Goal: Complete application form: Complete application form

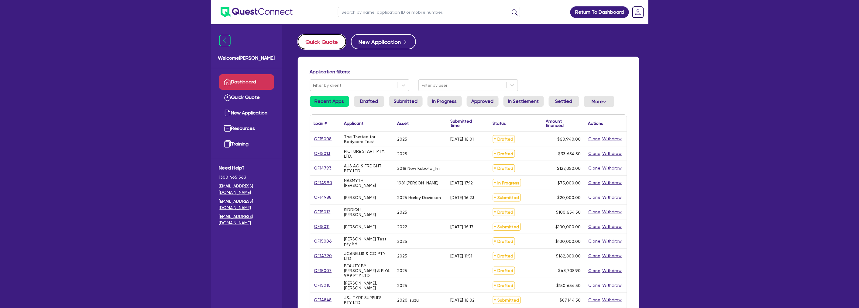
click at [307, 42] on button "Quick Quote" at bounding box center [322, 41] width 48 height 15
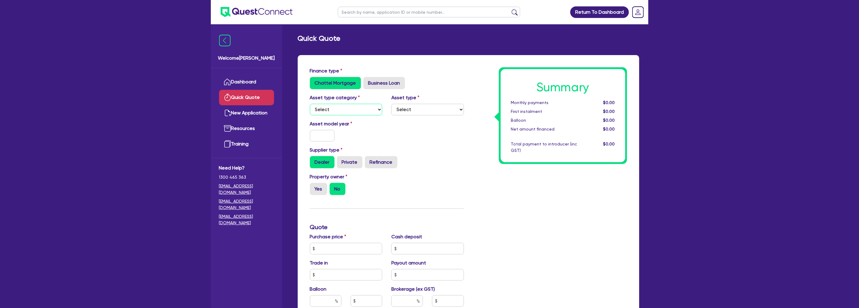
drag, startPoint x: 338, startPoint y: 105, endPoint x: 339, endPoint y: 109, distance: 3.5
click at [338, 105] on select "Select Cars and light trucks Primary assets Secondary assets Tertiary assets" at bounding box center [346, 110] width 73 height 12
select select "PRIMARY_ASSETS"
click at [310, 104] on select "Select Cars and light trucks Primary assets Secondary assets Tertiary assets" at bounding box center [346, 110] width 73 height 12
click at [396, 97] on label "Asset type" at bounding box center [405, 97] width 28 height 7
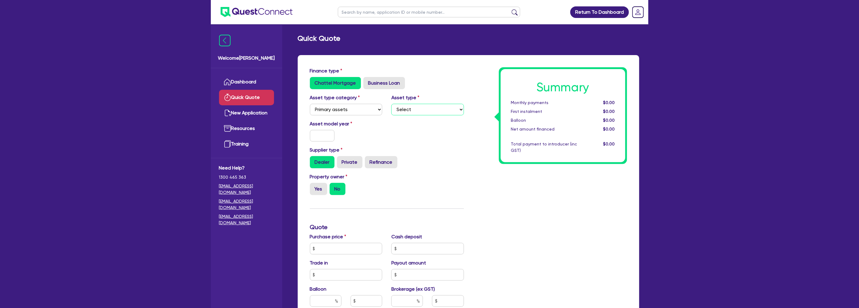
click at [408, 107] on select "Select Heavy trucks over 4.5 tonne Trailers Bus and coaches Yellow goods and ex…" at bounding box center [427, 110] width 73 height 12
select select "HEAVY_TRUCKS"
click at [391, 104] on select "Select Heavy trucks over 4.5 tonne Trailers Bus and coaches Yellow goods and ex…" at bounding box center [427, 110] width 73 height 12
click at [325, 132] on input "text" at bounding box center [322, 136] width 25 height 12
type input "2025"
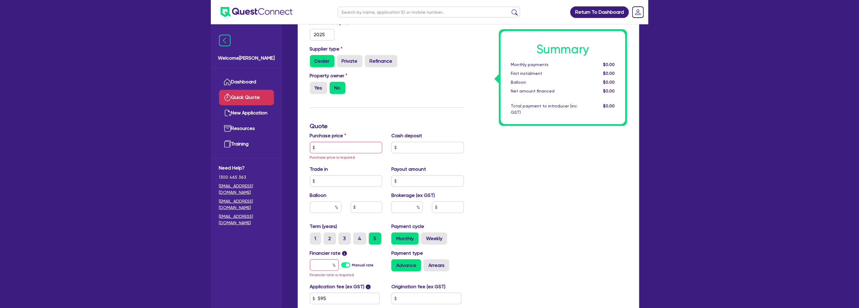
scroll to position [101, 0]
click at [327, 150] on input "text" at bounding box center [346, 147] width 73 height 12
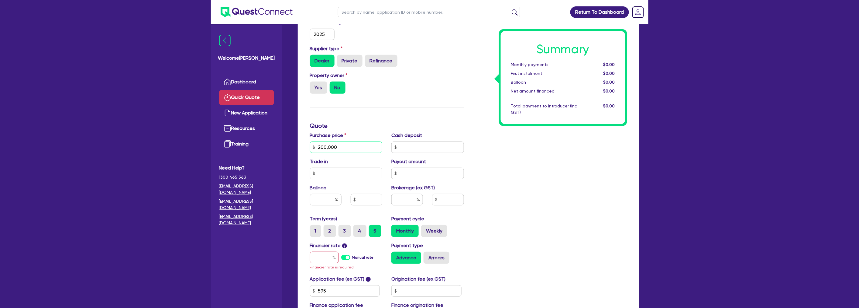
type input "200,000"
click at [411, 150] on input "text" at bounding box center [427, 147] width 73 height 12
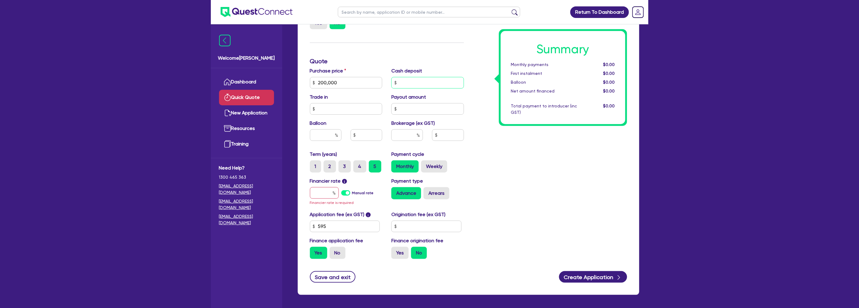
scroll to position [169, 0]
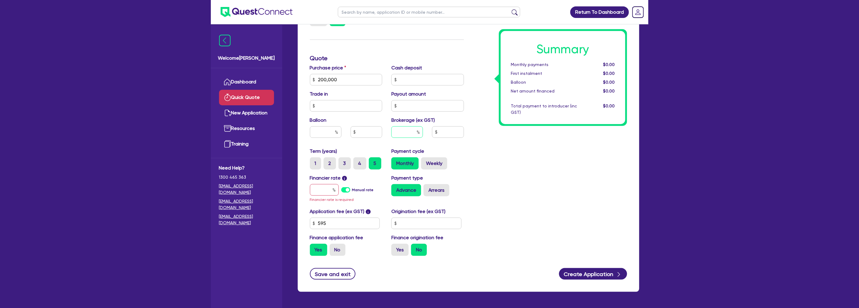
click at [401, 127] on input "text" at bounding box center [407, 132] width 32 height 12
type input "30"
click at [407, 82] on input "text" at bounding box center [427, 80] width 73 height 12
type input "4"
type input "67,000"
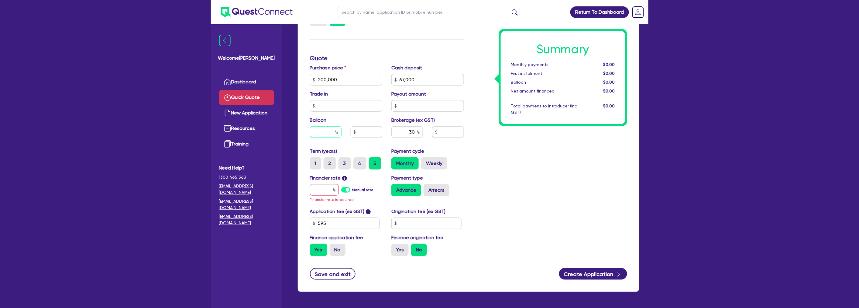
click at [333, 133] on input "text" at bounding box center [326, 132] width 32 height 12
type input "30"
type input "5"
type input "7,000"
click at [498, 144] on div "Summary Monthly payments $0.00 First instalment $0.00 Balloon $0.00 Net amount …" at bounding box center [550, 79] width 163 height 362
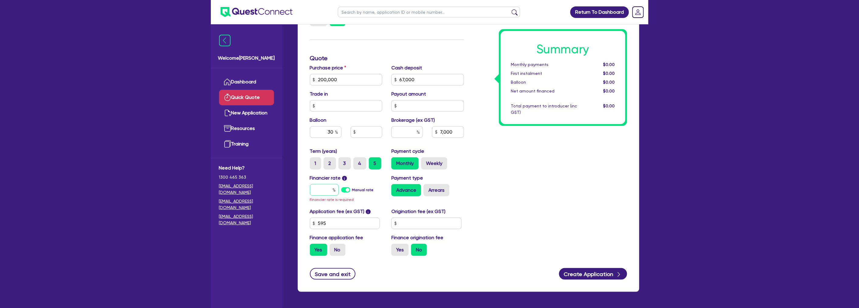
click at [314, 192] on input "text" at bounding box center [324, 190] width 29 height 12
type input "15"
type input "60,000"
type input "5.23"
type input "7,000"
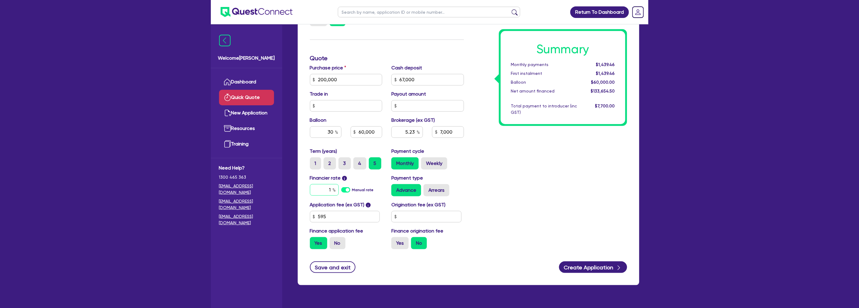
type input "1"
type input "60,000"
type input "5.23"
type input "7,000"
type input "60,000"
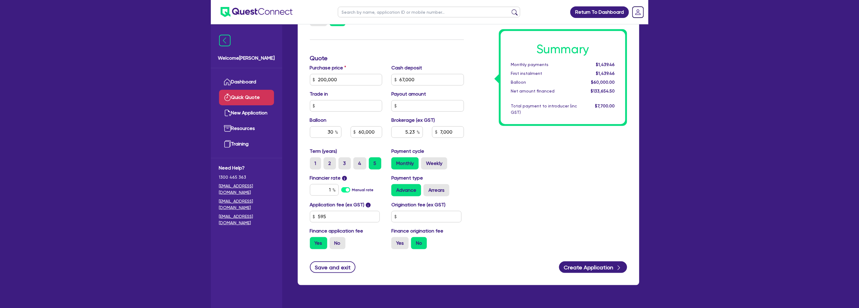
type input "5.23"
type input "7,000"
click at [330, 189] on input "1" at bounding box center [324, 190] width 29 height 12
type input "15"
type input "60,000"
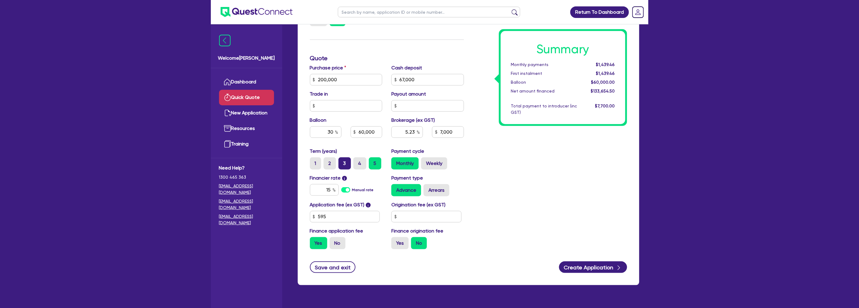
type input "5.23"
type input "7,000"
type input "60,000"
type input "5.23"
type input "7,000"
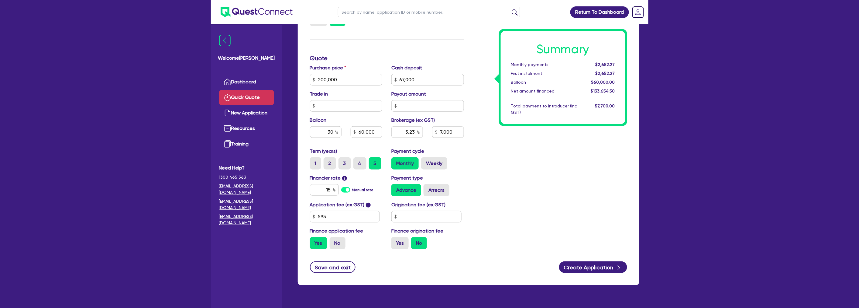
click at [600, 156] on div "Summary Monthly payments $2,652.27 First instalment $2,652.27 Balloon $60,000.0…" at bounding box center [550, 75] width 163 height 355
click at [445, 130] on input "7,000" at bounding box center [448, 132] width 32 height 12
click at [454, 131] on input "7,000" at bounding box center [448, 132] width 32 height 12
click at [510, 145] on div "Summary Monthly payments $2,652.27 First instalment $2,652.27 Balloon $60,000.0…" at bounding box center [550, 75] width 163 height 355
click at [378, 129] on input "60,000" at bounding box center [367, 132] width 32 height 12
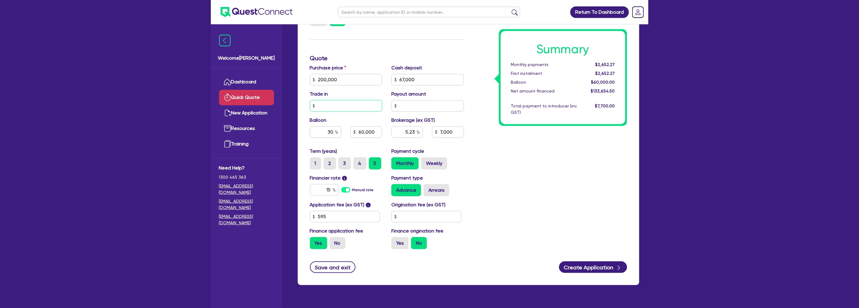
click at [360, 101] on input "text" at bounding box center [346, 106] width 73 height 12
click at [364, 81] on input "200,000" at bounding box center [346, 80] width 73 height 12
click at [424, 81] on input "67,000" at bounding box center [427, 80] width 73 height 12
click at [354, 103] on input "text" at bounding box center [346, 106] width 73 height 12
click at [429, 103] on input "text" at bounding box center [427, 106] width 73 height 12
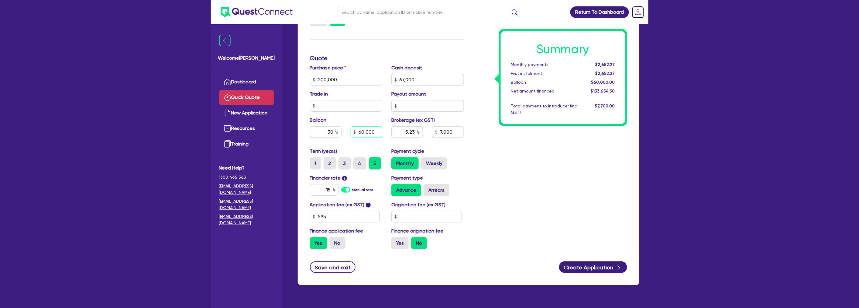
click at [373, 128] on input "60,000" at bounding box center [367, 132] width 32 height 12
click at [375, 129] on input "60,000" at bounding box center [367, 132] width 32 height 12
click at [410, 107] on input "text" at bounding box center [427, 106] width 73 height 12
click at [417, 80] on input "67,000" at bounding box center [427, 80] width 73 height 12
drag, startPoint x: 359, startPoint y: 133, endPoint x: 437, endPoint y: 125, distance: 78.5
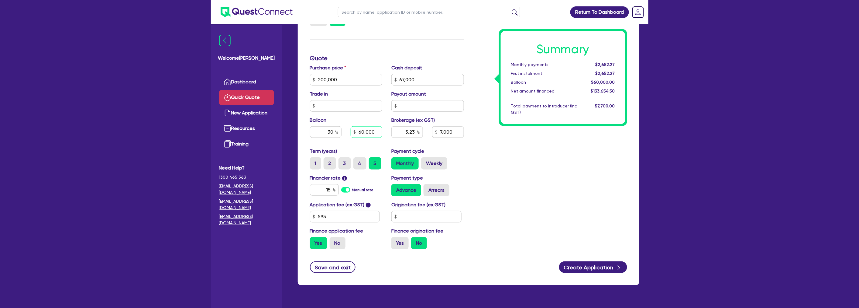
click at [437, 125] on div "Purchase price 200,000 Cash deposit 67,000 Trade in Payout amount Balloon 30 60…" at bounding box center [386, 105] width 163 height 83
type input "4"
type input "5.23"
type input "7,000"
type input "0.00"
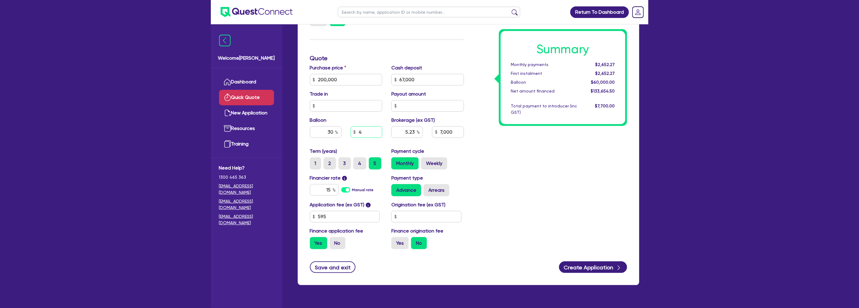
type input "5.23"
type input "7,000"
type input "40,000"
type input "0.00"
type input "5.23"
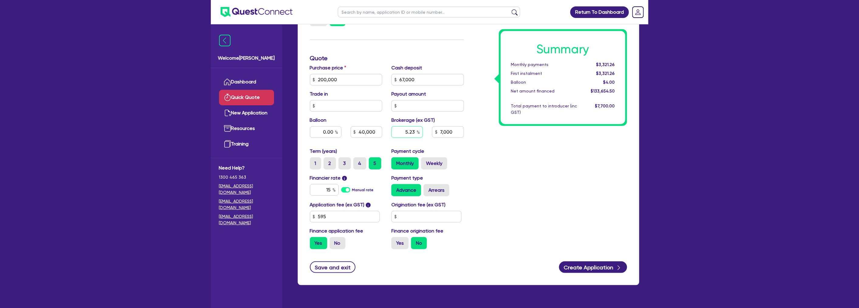
type input "7,000"
type input "20"
type input "40,000"
type input "5.23"
type input "7,000"
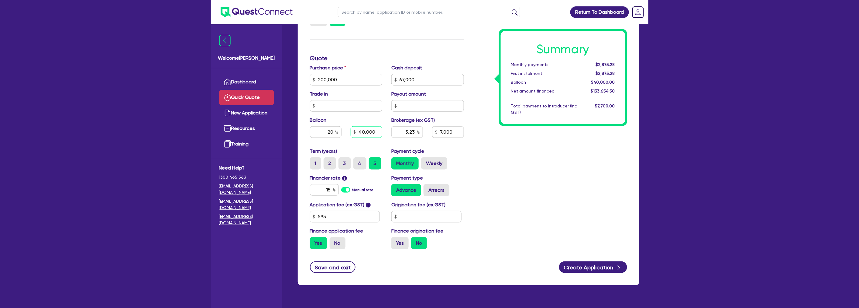
type input "40,000"
type input "5.23"
type input "7,000"
type input "40,000"
type input "5.23"
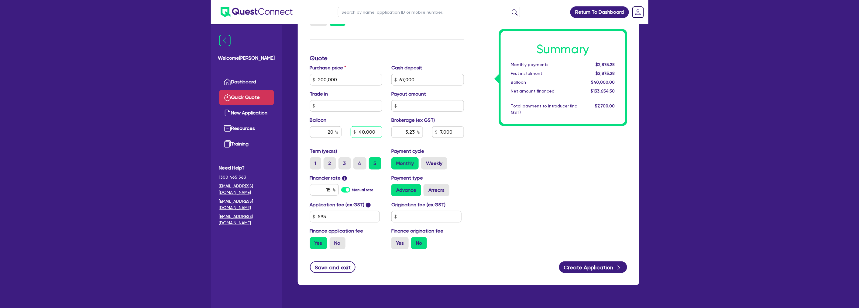
type input "7,000"
click at [557, 167] on div "Summary Monthly payments $2,875.28 First instalment $2,875.28 Balloon $40,000.0…" at bounding box center [550, 75] width 163 height 355
click at [488, 143] on div "Summary Monthly payments $2,875.28 First instalment $2,875.28 Balloon $40,000.0…" at bounding box center [550, 75] width 163 height 355
click at [530, 141] on div "Summary Monthly payments $2,875.28 First instalment $2,875.28 Balloon $40,000.0…" at bounding box center [550, 75] width 163 height 355
click at [372, 130] on input "40,000" at bounding box center [367, 132] width 32 height 12
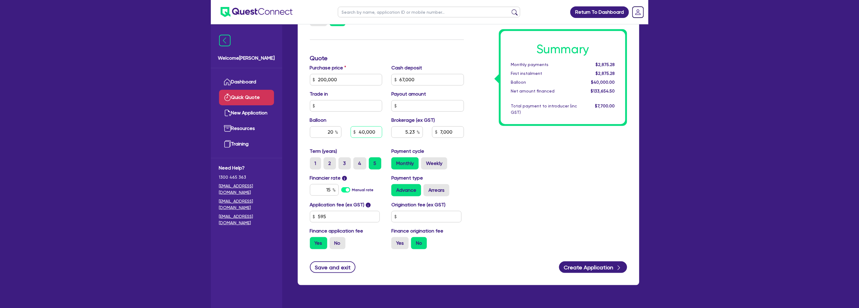
click at [374, 130] on input "40,000" at bounding box center [367, 132] width 32 height 12
drag, startPoint x: 376, startPoint y: 131, endPoint x: 358, endPoint y: 131, distance: 18.2
click at [358, 131] on input "40,000" at bounding box center [367, 132] width 32 height 12
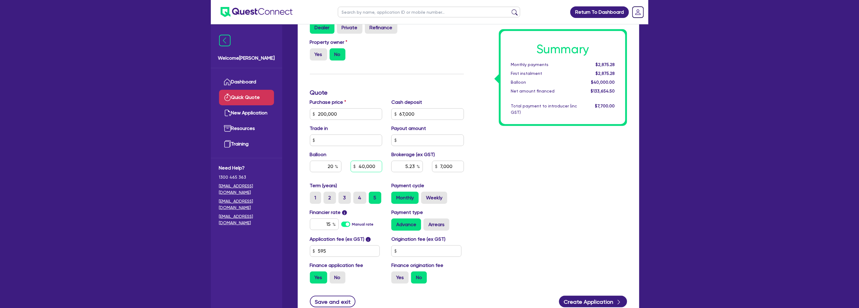
scroll to position [135, 0]
click at [129, 194] on div "Return To Dashboard Edit Profile Logout Welcome [PERSON_NAME] Quick Quote New A…" at bounding box center [429, 110] width 859 height 491
click at [163, 170] on div "Return To Dashboard Edit Profile Logout Welcome [PERSON_NAME] Quick Quote New A…" at bounding box center [429, 110] width 859 height 491
click at [364, 166] on input "40,000" at bounding box center [367, 166] width 32 height 12
type input "4,000"
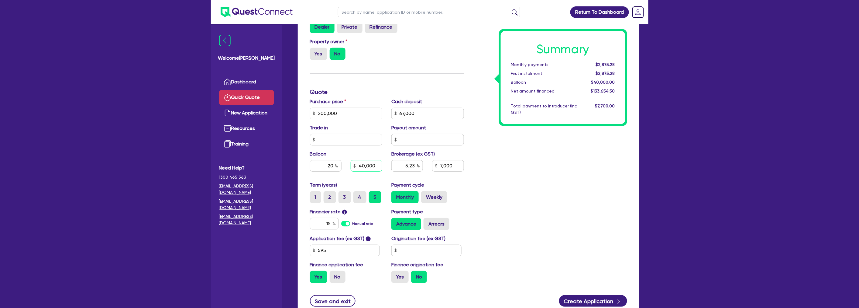
type input "5.23"
type input "7,000"
type input "2"
type input "4,000"
type input "5.23"
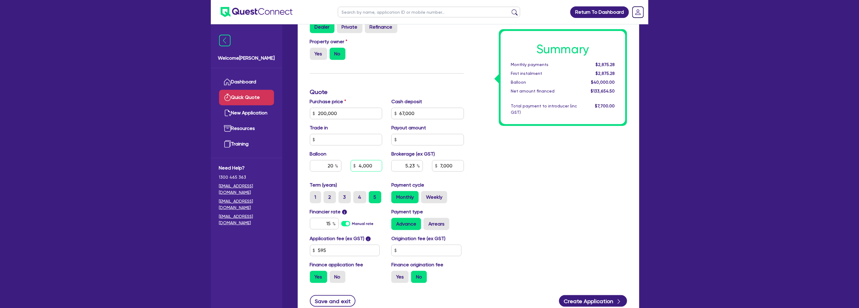
type input "7,000"
type input "40,002"
type input "5.23"
type input "7,000"
type input "20.00"
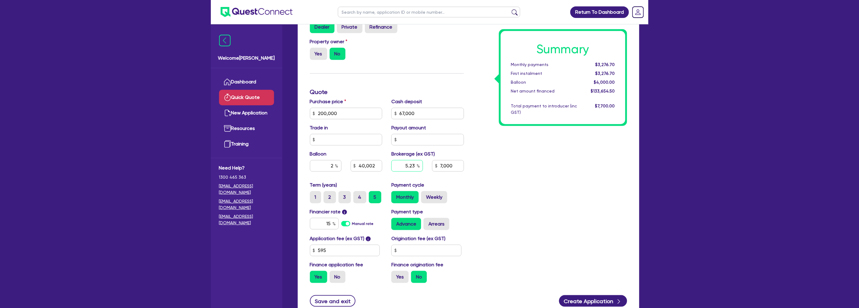
type input "40,002"
type input "5.23"
type input "7,000"
type input "20.00"
type input "40,002"
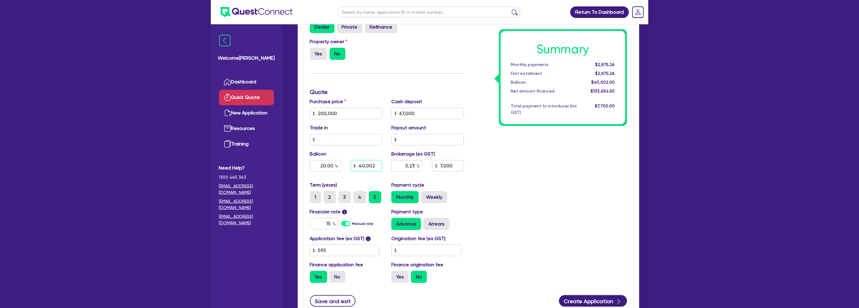
type input "5.23"
type input "7,000"
type input "20.00"
type input "40,002"
type input "5.23"
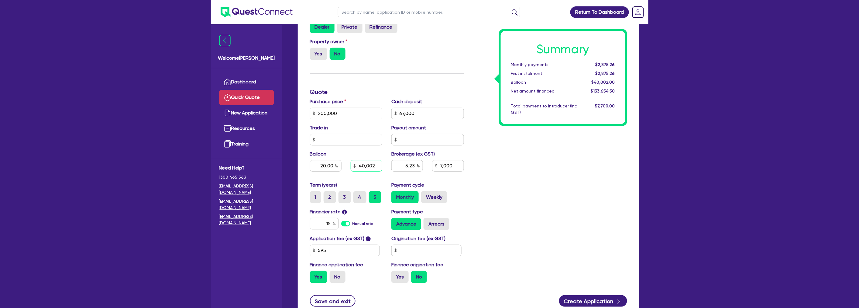
type input "7,000"
type input "4"
type input "42,000"
type input "20.00"
type input "5.23"
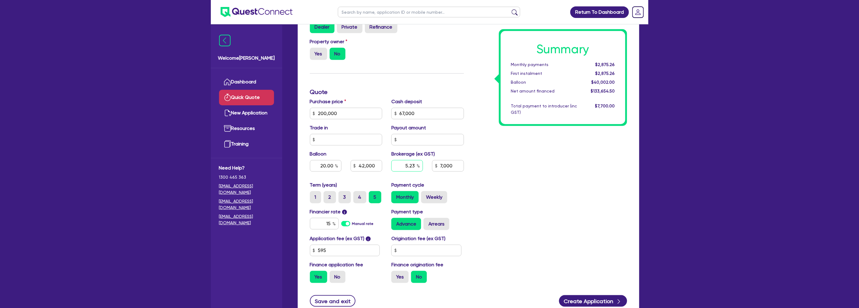
type input "7,000"
type input "21"
type input "42,000"
type input "5.23"
type input "7,000"
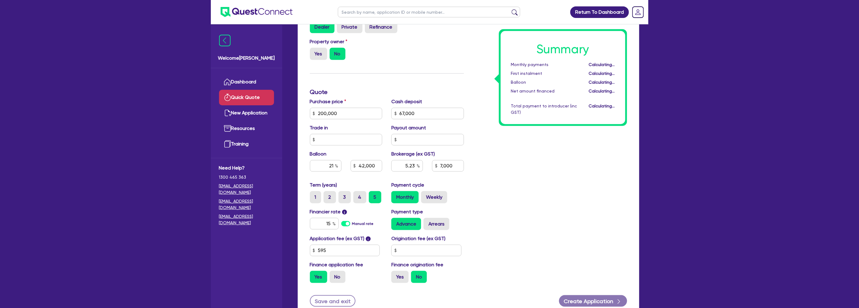
type input "42,000"
type input "5.23"
type input "7,000"
type input "42,000"
type input "5.23"
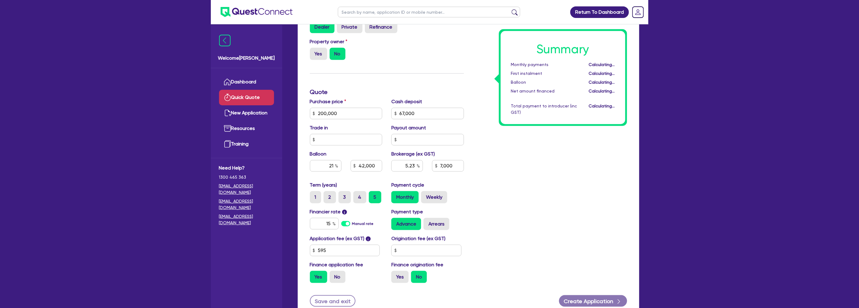
type input "7,000"
click at [576, 170] on div "Summary Monthly payments Calculating... First instalment Calculating... Balloon…" at bounding box center [550, 109] width 163 height 355
click at [475, 160] on div "Summary Monthly payments $2,852.98 First instalment $2,852.98 Balloon $42,000.0…" at bounding box center [550, 109] width 163 height 355
click at [452, 166] on input "7,000" at bounding box center [448, 166] width 32 height 12
click at [466, 163] on div "7,000" at bounding box center [448, 166] width 41 height 12
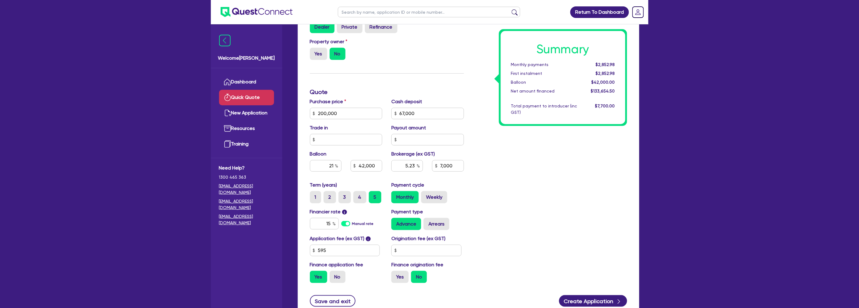
click at [506, 155] on div "Summary Monthly payments $2,852.98 First instalment $2,852.98 Balloon $42,000.0…" at bounding box center [550, 109] width 163 height 355
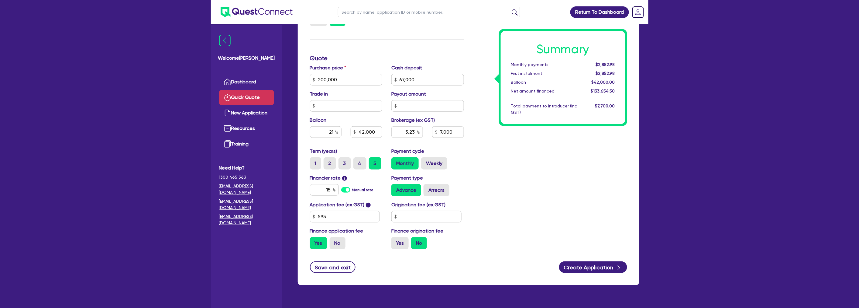
click at [559, 160] on div "Summary Monthly payments $2,852.98 First instalment $2,852.98 Balloon $42,000.0…" at bounding box center [550, 75] width 163 height 355
click at [445, 78] on input "67,000" at bounding box center [427, 80] width 73 height 12
drag, startPoint x: 429, startPoint y: 78, endPoint x: 372, endPoint y: 78, distance: 56.2
click at [372, 78] on div "Purchase price 200,000 Cash deposit 67,000 Trade in Payout amount Balloon 21 42…" at bounding box center [386, 105] width 163 height 83
click at [454, 76] on input "67,000" at bounding box center [427, 80] width 73 height 12
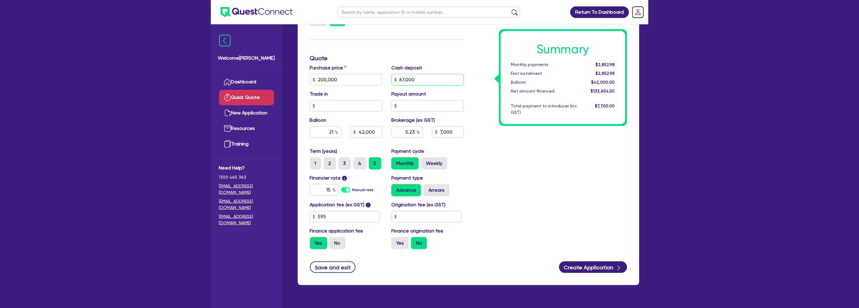
drag, startPoint x: 412, startPoint y: 78, endPoint x: 368, endPoint y: 78, distance: 44.4
click at [368, 78] on div "Purchase price 200,000 Cash deposit 67,000 Trade in Payout amount Balloon 21 42…" at bounding box center [386, 105] width 163 height 83
click at [423, 78] on input "67,000" at bounding box center [427, 80] width 73 height 12
drag, startPoint x: 423, startPoint y: 78, endPoint x: 375, endPoint y: 79, distance: 47.7
click at [375, 79] on div "Purchase price 200,000 Cash deposit 67,000 Trade in Payout amount Balloon 21 42…" at bounding box center [386, 105] width 163 height 83
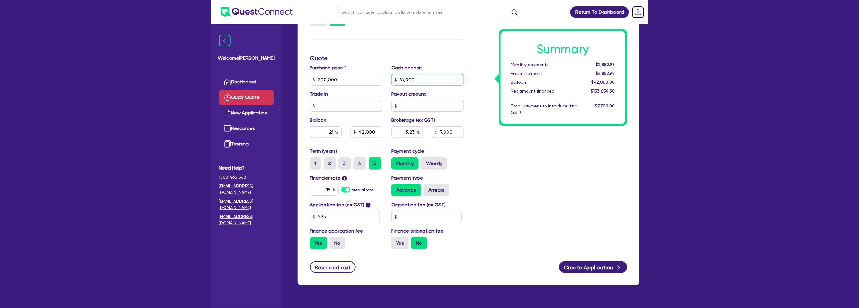
click at [425, 79] on input "67,000" at bounding box center [427, 80] width 73 height 12
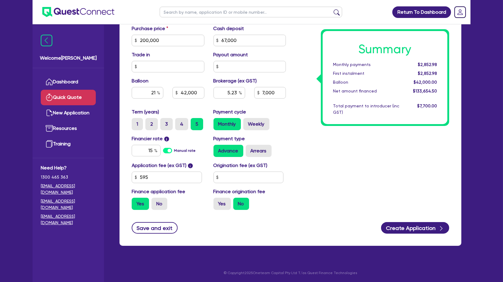
scroll to position [208, 0]
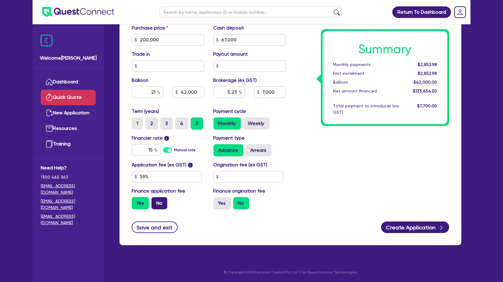
click at [161, 205] on label "No" at bounding box center [159, 203] width 16 height 12
click at [155, 201] on input "No" at bounding box center [153, 199] width 4 height 4
radio input "true"
type input "42,000"
type input "5.23"
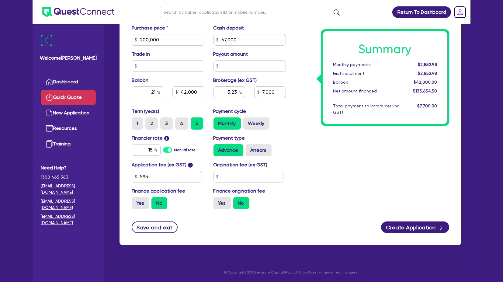
type input "7,000"
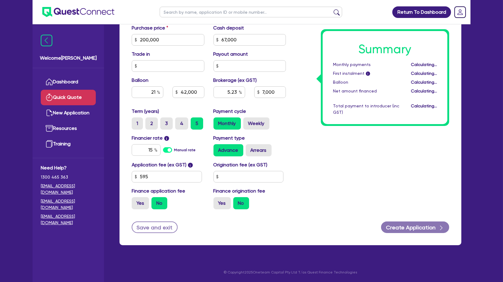
type input "42,000"
type input "5.26"
type input "7,000"
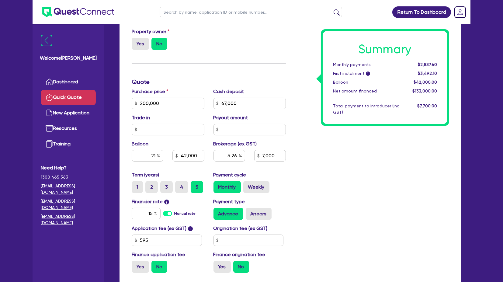
scroll to position [141, 0]
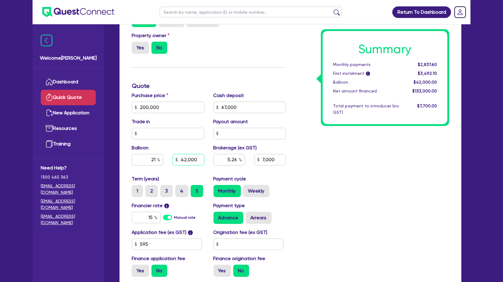
drag, startPoint x: 196, startPoint y: 157, endPoint x: 170, endPoint y: 158, distance: 25.5
click at [189, 157] on input "42,000" at bounding box center [188, 160] width 32 height 12
type input "42,000"
type input "5.26"
type input "7,000"
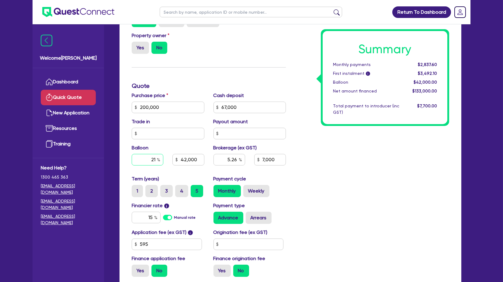
type input "42,000"
type input "5.26"
type input "7,000"
click at [152, 160] on input "21" at bounding box center [148, 160] width 32 height 12
drag, startPoint x: 136, startPoint y: 161, endPoint x: 185, endPoint y: 156, distance: 48.6
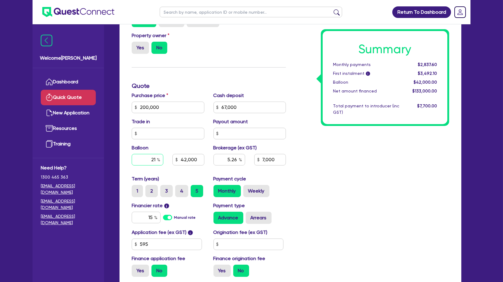
click at [189, 156] on div "21 42,000" at bounding box center [168, 160] width 82 height 12
type input "30"
type input "42,000"
type input "5.26"
type input "7,000"
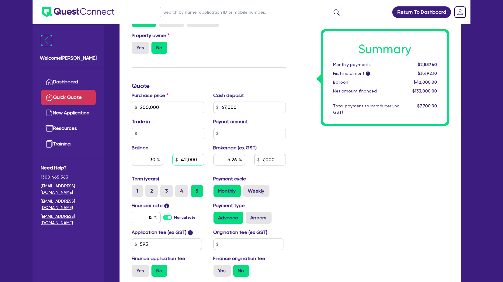
type input "60,000"
type input "5.26"
type input "7,000"
type input "60,000"
type input "5.26"
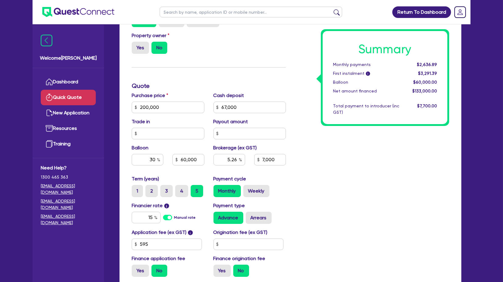
type input "7,000"
type input "60,000"
type input "5.26"
type input "7,000"
click at [339, 166] on div "Summary Monthly payments $2,636.89 First instalment i $3,291.39 Balloon $60,000…" at bounding box center [371, 103] width 163 height 355
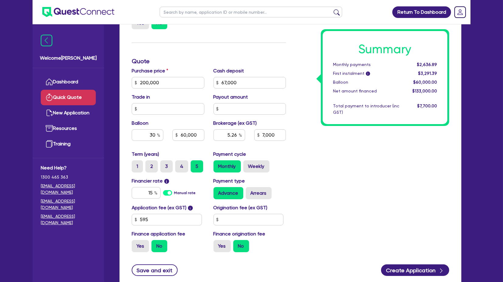
scroll to position [175, 0]
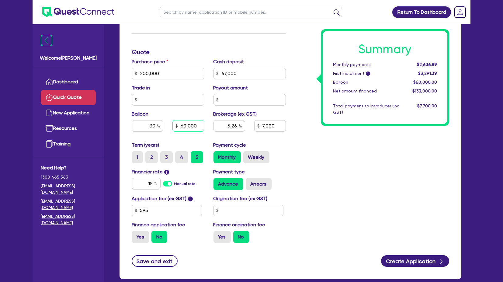
drag, startPoint x: 198, startPoint y: 123, endPoint x: 147, endPoint y: 126, distance: 50.5
click at [147, 126] on div "30 60,000" at bounding box center [168, 126] width 82 height 12
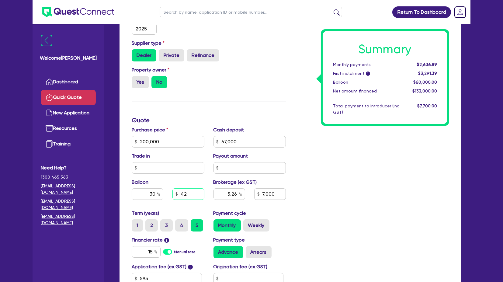
scroll to position [123, 0]
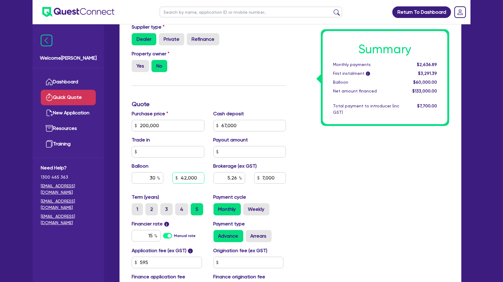
type input "42,000"
type input "5.26"
type input "7,000"
type input "21"
type input "42,000"
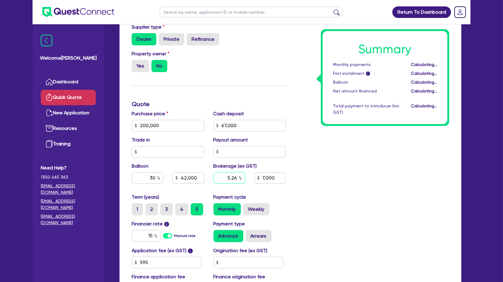
type input "5.26"
type input "7,000"
type input "42,000"
type input "5.26"
type input "7,000"
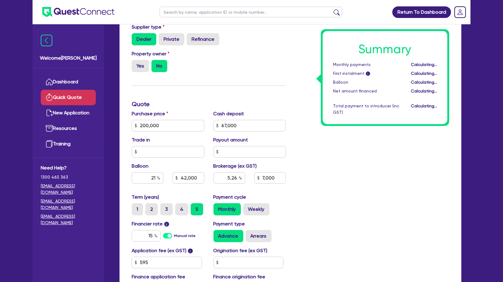
type input "42,000"
type input "5.26"
type input "7,000"
click at [427, 126] on div "Summary Monthly payments Calculating... First instalment i Calculating... Ballo…" at bounding box center [371, 121] width 163 height 355
